Goal: Entertainment & Leisure: Consume media (video, audio)

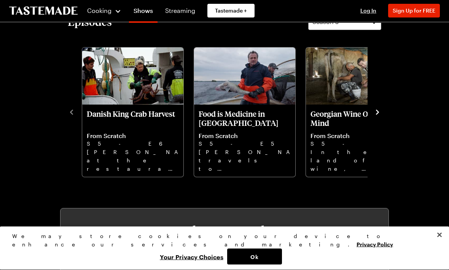
scroll to position [208, 0]
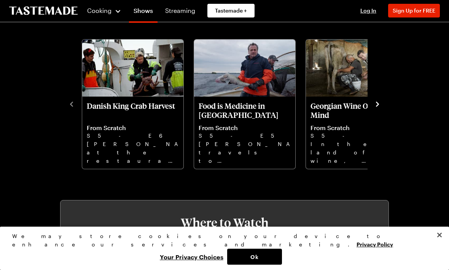
click at [375, 107] on icon "navigate to next item" at bounding box center [378, 104] width 8 height 8
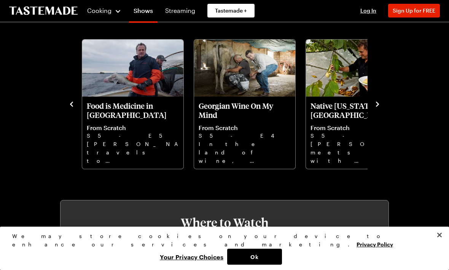
click at [373, 112] on div "Danish King Crab Harvest From Scratch S5 - E6 [PERSON_NAME] at the restaurant o…" at bounding box center [225, 103] width 314 height 132
click at [371, 108] on div "Danish King Crab Harvest From Scratch S5 - E6 [PERSON_NAME] at the restaurant o…" at bounding box center [225, 103] width 314 height 132
click at [380, 104] on icon "navigate to next item" at bounding box center [378, 104] width 8 height 8
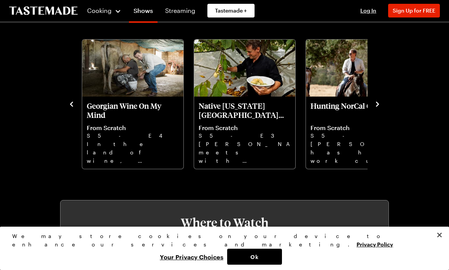
click at [379, 107] on icon "navigate to next item" at bounding box center [378, 104] width 8 height 8
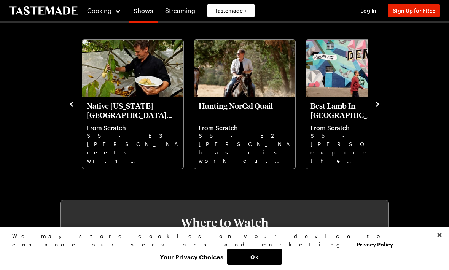
click at [378, 108] on icon "navigate to next item" at bounding box center [378, 104] width 8 height 8
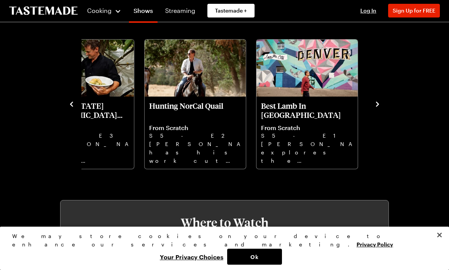
click at [378, 107] on icon "navigate to next item" at bounding box center [378, 104] width 8 height 8
click at [377, 105] on icon "navigate to next item" at bounding box center [377, 104] width 3 height 5
click at [378, 108] on icon "navigate to next item" at bounding box center [378, 104] width 8 height 8
click at [380, 107] on icon "navigate to next item" at bounding box center [378, 104] width 8 height 8
click at [386, 105] on div "Episodes Season 5 Danish King Crab Harvest From Scratch S5 - E6 [PERSON_NAME] a…" at bounding box center [224, 87] width 329 height 164
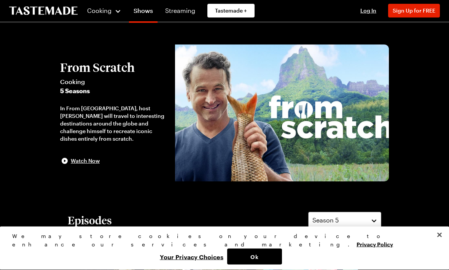
scroll to position [0, 0]
